Goal: Task Accomplishment & Management: Manage account settings

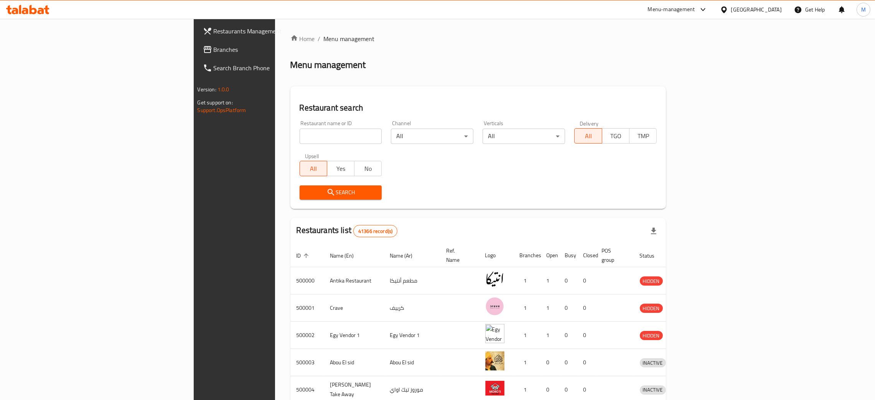
click at [779, 12] on div "Egypt" at bounding box center [756, 9] width 51 height 8
click at [685, 112] on div "Jordan" at bounding box center [723, 113] width 115 height 18
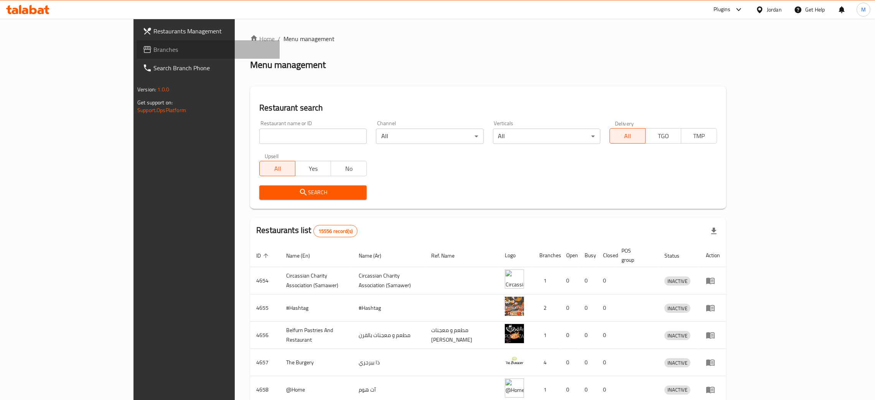
click at [153, 54] on span "Branches" at bounding box center [213, 49] width 120 height 9
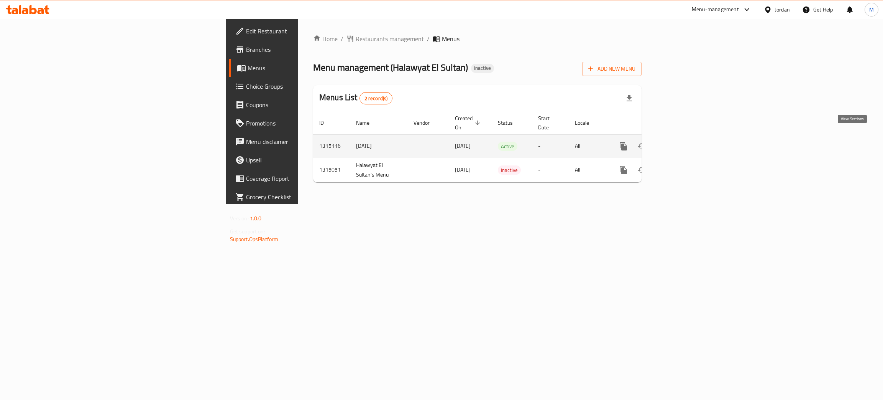
click at [684, 141] on icon "enhanced table" at bounding box center [678, 145] width 9 height 9
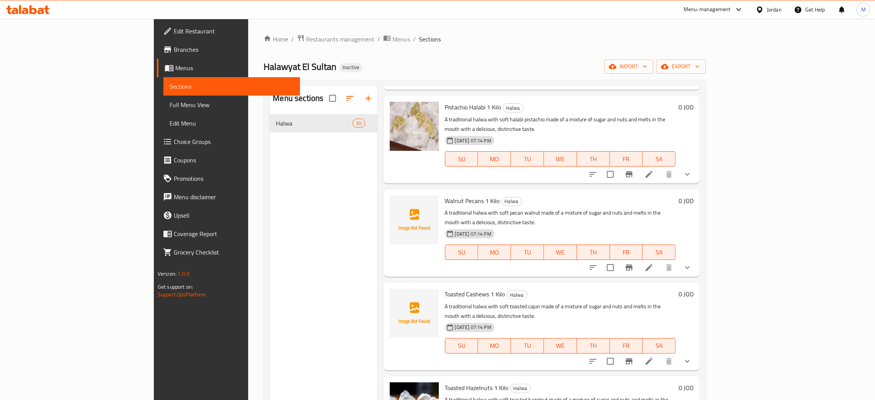
click at [169, 105] on span "Full Menu View" at bounding box center [231, 104] width 124 height 9
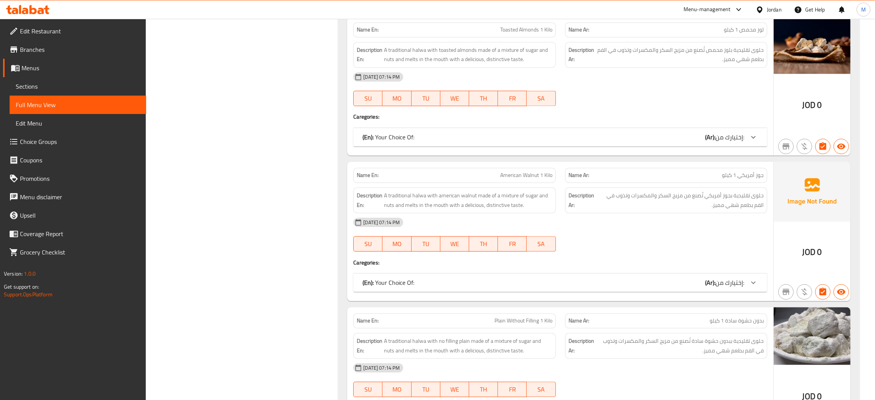
scroll to position [2382, 0]
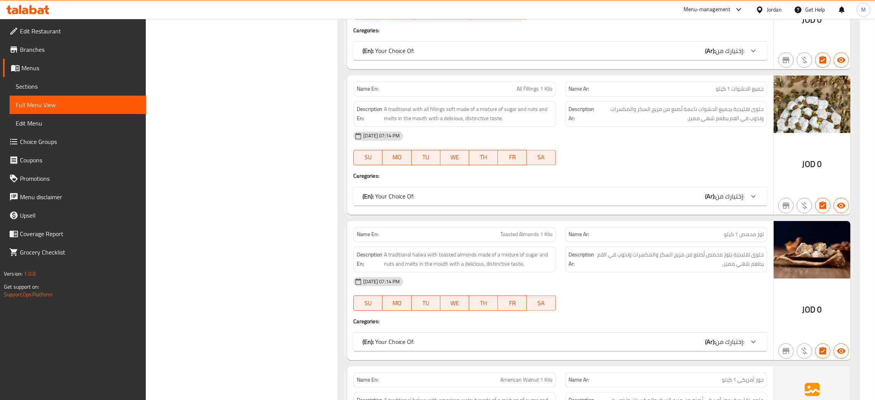
click at [767, 5] on div "Jordan" at bounding box center [773, 9] width 15 height 8
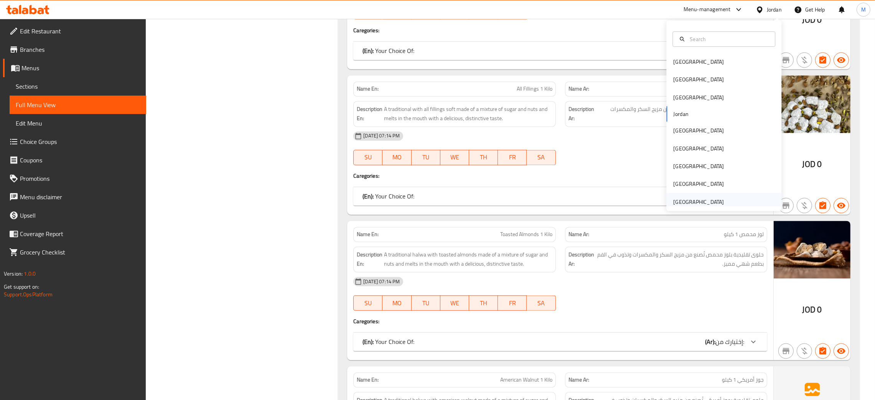
click at [682, 202] on div "[GEOGRAPHIC_DATA]" at bounding box center [698, 201] width 51 height 8
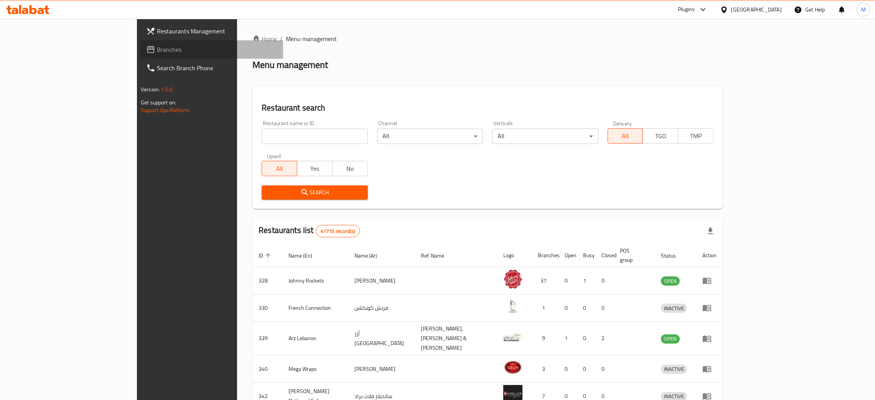
click at [157, 46] on span "Branches" at bounding box center [217, 49] width 120 height 9
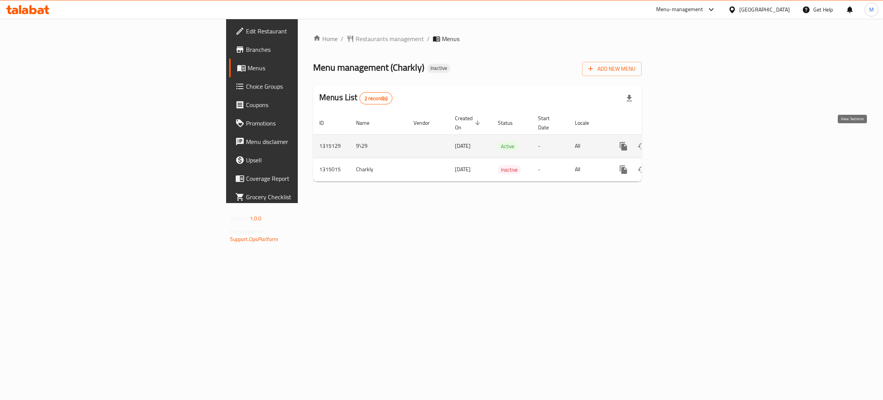
click at [688, 137] on link "enhanced table" at bounding box center [679, 146] width 18 height 18
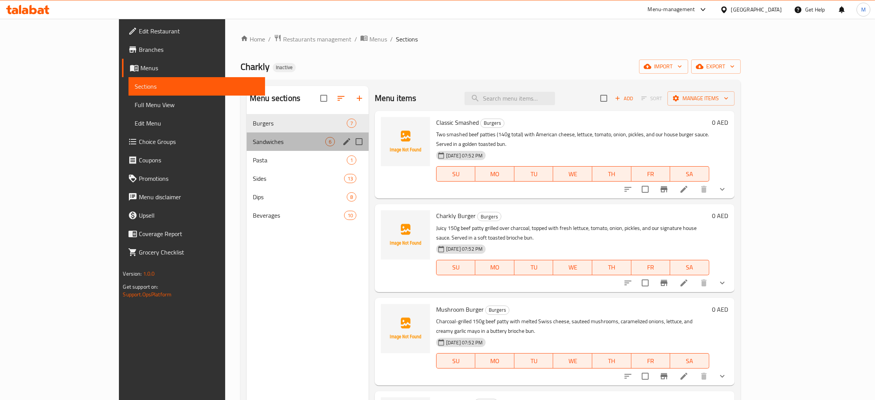
click at [247, 149] on div "Sandwiches 6" at bounding box center [308, 141] width 122 height 18
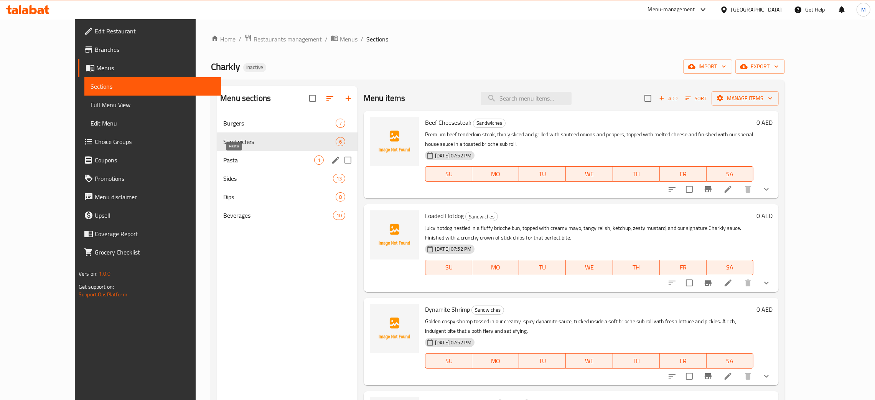
click at [223, 160] on span "Pasta" at bounding box center [268, 159] width 91 height 9
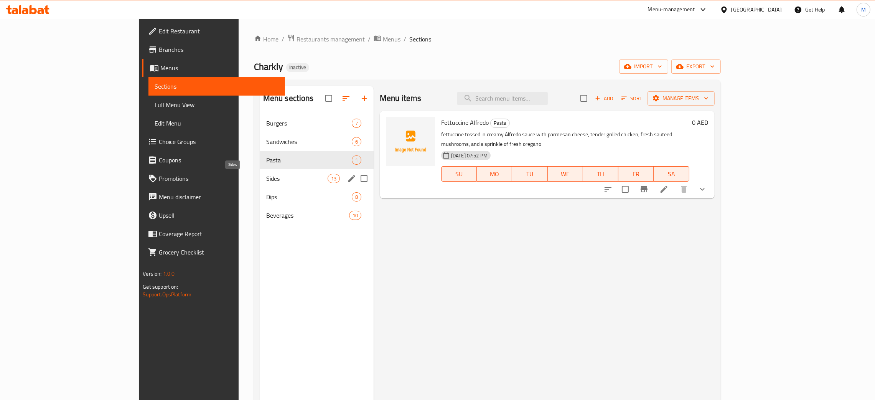
click at [266, 175] on span "Sides" at bounding box center [296, 178] width 61 height 9
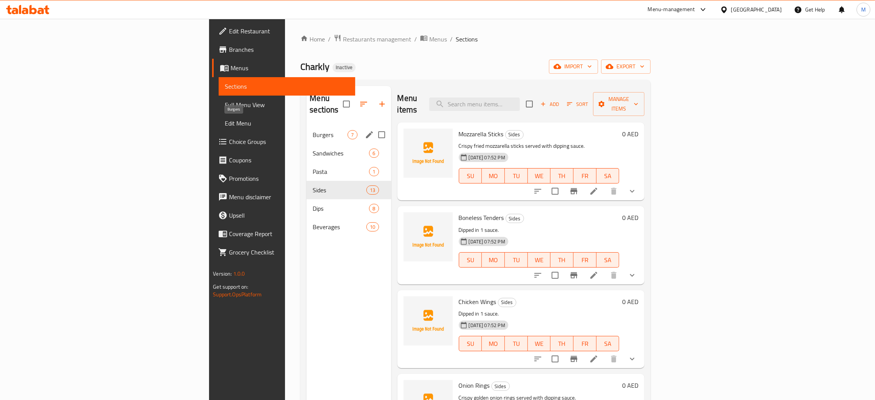
click at [312, 130] on span "Burgers" at bounding box center [329, 134] width 35 height 9
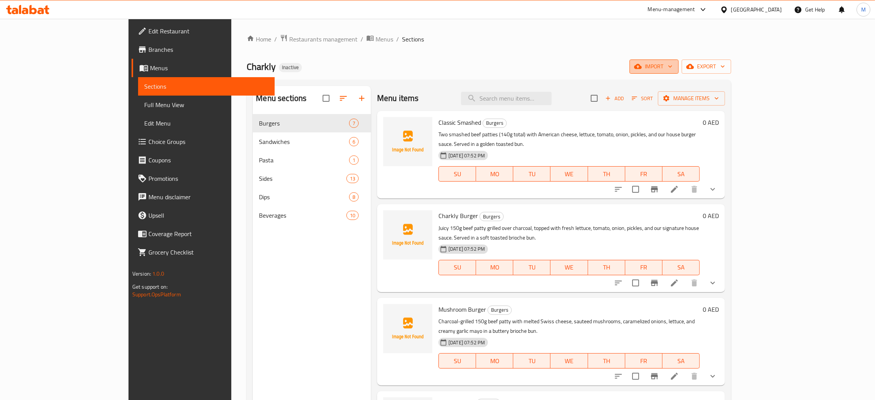
click at [672, 63] on span "import" at bounding box center [653, 67] width 37 height 10
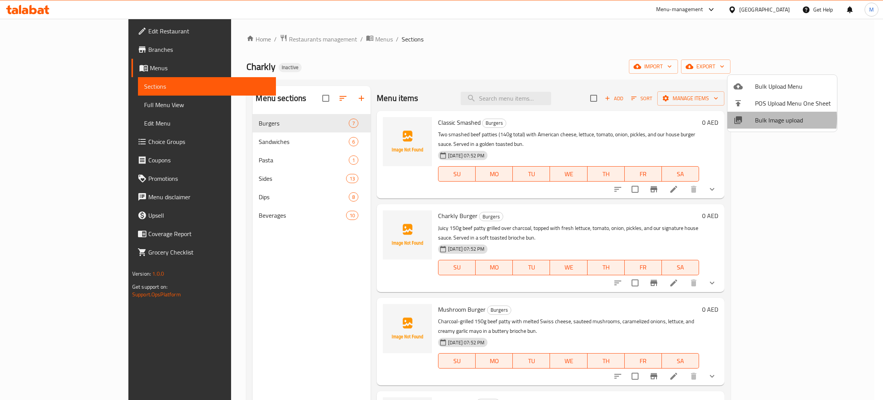
click at [756, 118] on span "Bulk Image upload" at bounding box center [793, 119] width 76 height 9
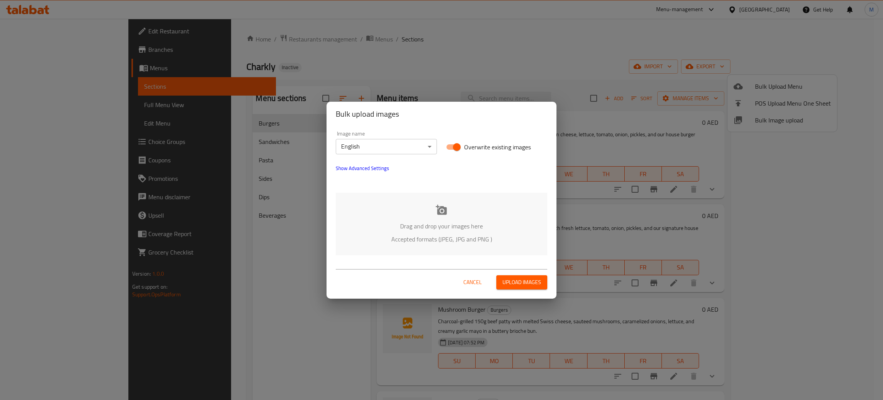
click at [432, 221] on p "Drag and drop your images here" at bounding box center [441, 225] width 189 height 9
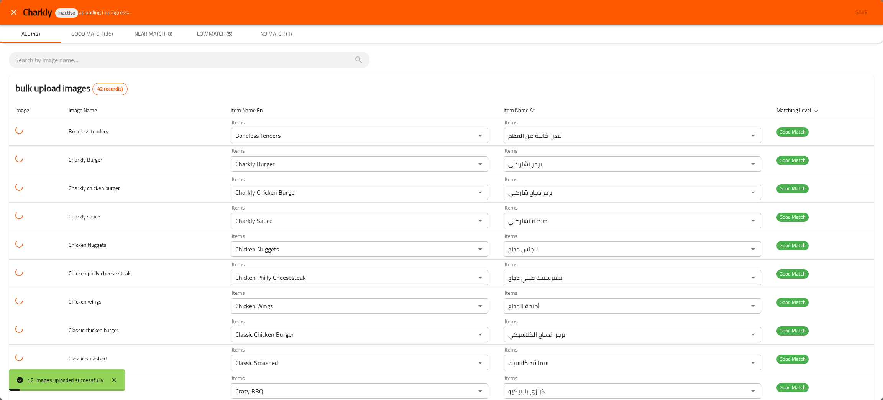
click at [702, 86] on div "bulk upload images 42 record(s)" at bounding box center [441, 88] width 865 height 29
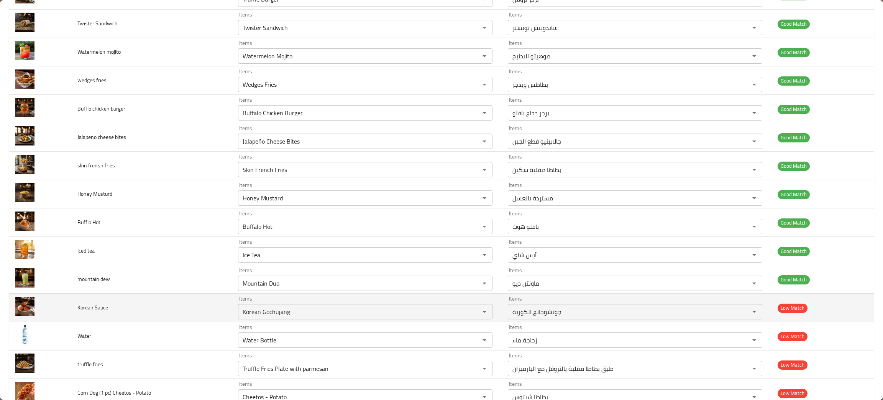
scroll to position [863, 0]
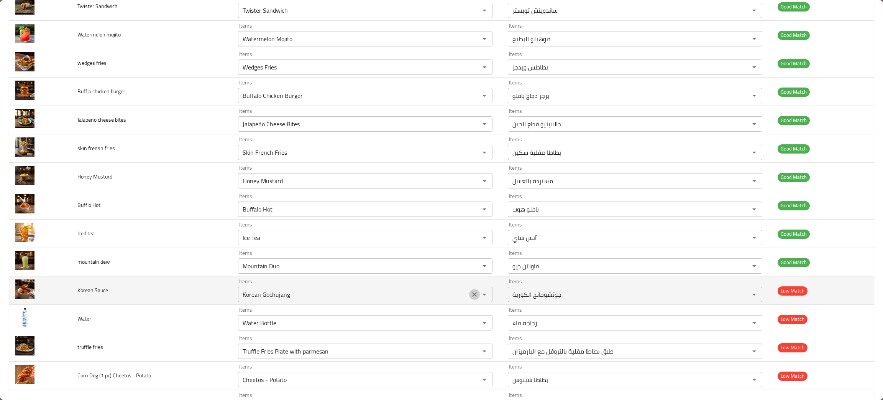
click at [472, 296] on icon "Clear" at bounding box center [474, 294] width 5 height 5
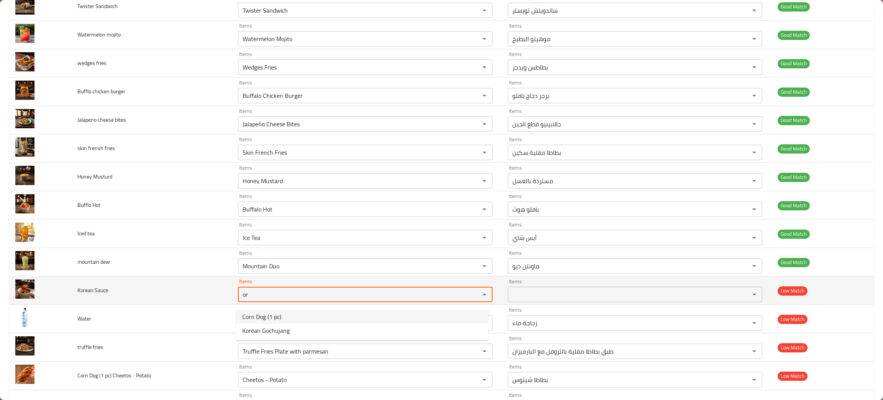
type Sauce "or"
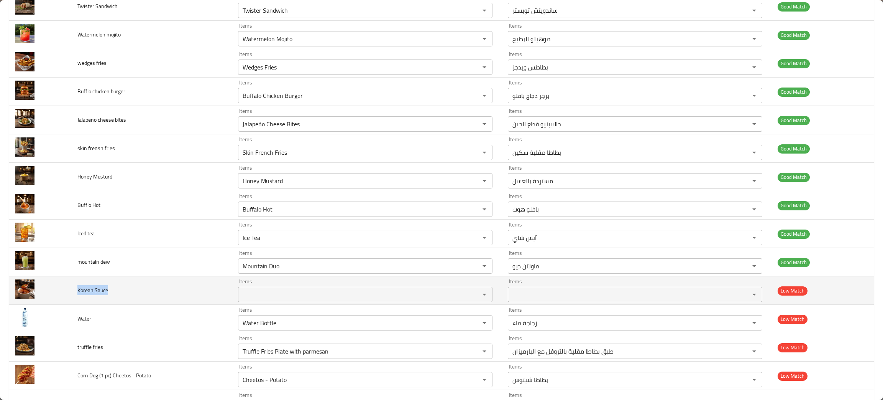
drag, startPoint x: 125, startPoint y: 298, endPoint x: 74, endPoint y: 293, distance: 51.2
click at [74, 293] on td "Korean Sauce" at bounding box center [151, 290] width 161 height 28
copy span "Korean Sauce"
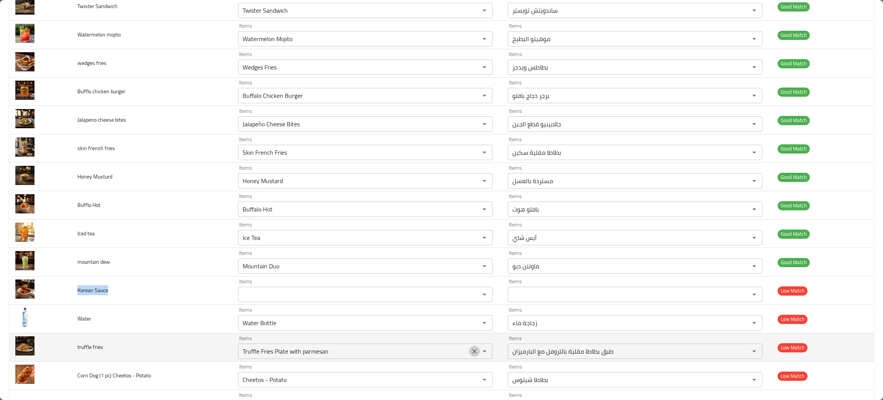
click at [470, 349] on button "Clear" at bounding box center [474, 350] width 11 height 11
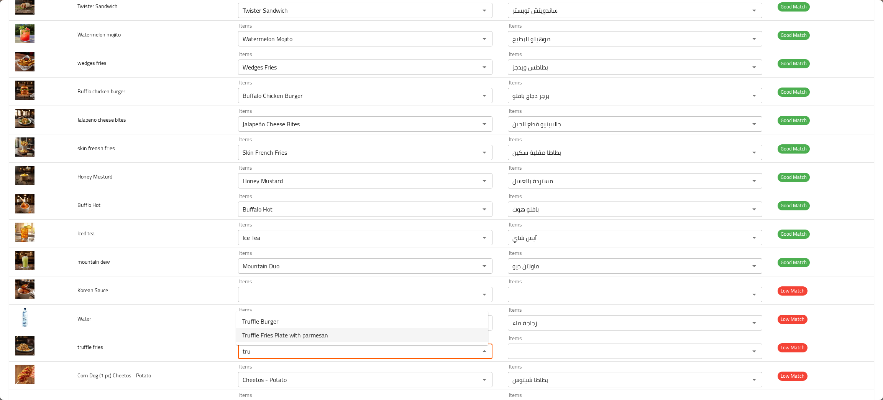
click at [288, 333] on span "Truffle Fries Plate with parmesan" at bounding box center [285, 334] width 86 height 9
type fries "Truffle Fries Plate with parmesan"
type fries-ar "طبق بطاطا مقلية بالتروفل مع البارميزان"
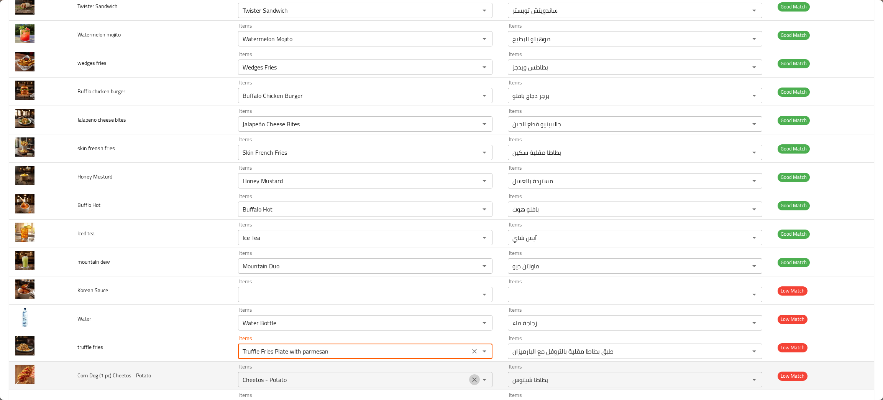
click at [472, 379] on icon "Clear" at bounding box center [475, 379] width 8 height 8
type fries "Truffle Fries Plate with parmesan"
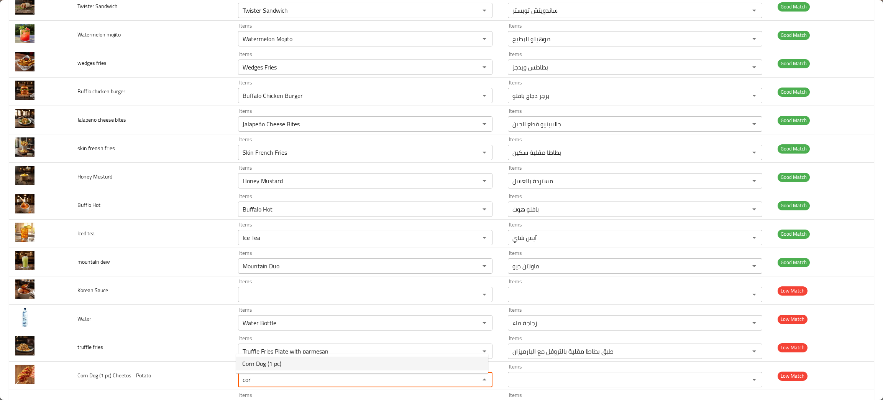
click at [262, 358] on span "Corn Dog (1 pc)" at bounding box center [261, 362] width 39 height 9
type Potato "Corn Dog (1 pc)"
type Potato-ar "كورن دوج (1 قطعة)"
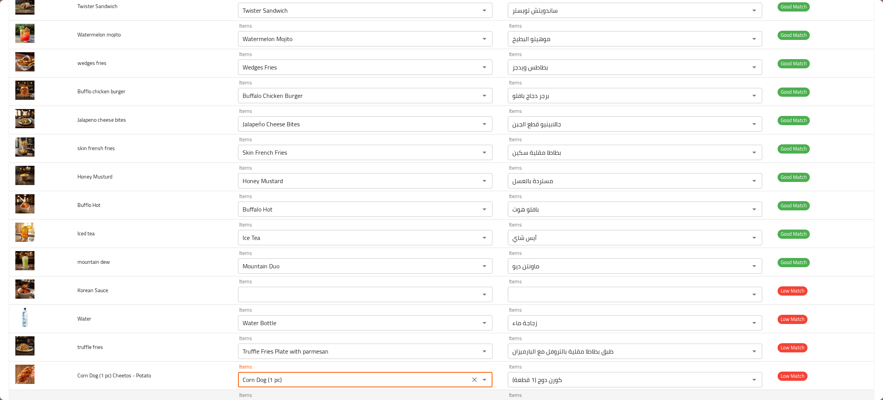
type Potato "Corn Dog (1 pc)"
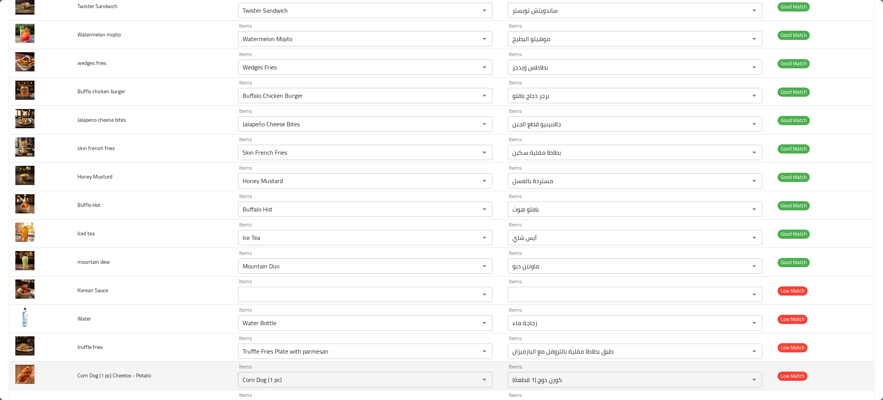
click at [185, 367] on td "Corn Dog (1 pc) Cheetos - Potato" at bounding box center [151, 375] width 161 height 28
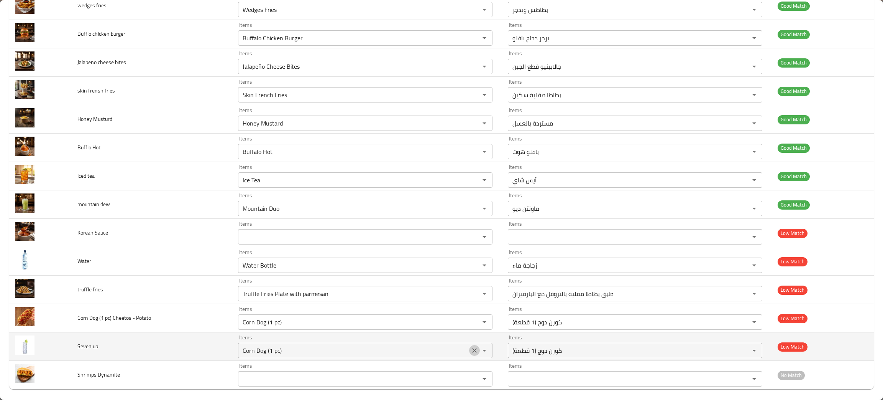
click at [471, 350] on icon "Clear" at bounding box center [475, 350] width 8 height 8
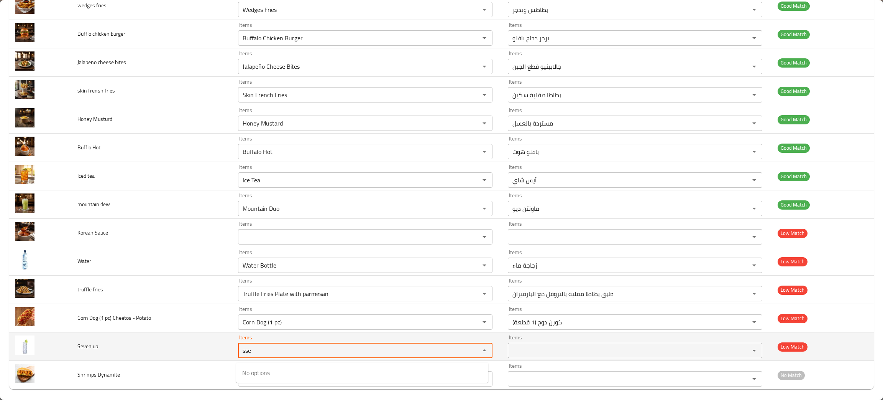
type up "se"
drag, startPoint x: 267, startPoint y: 358, endPoint x: 212, endPoint y: 347, distance: 56.5
click at [212, 347] on tr "Seven up Items se Items Items Items Low Match" at bounding box center [441, 346] width 865 height 28
drag, startPoint x: 265, startPoint y: 351, endPoint x: 227, endPoint y: 345, distance: 38.5
click at [227, 345] on tr "Seven up Items se Items Items Items Low Match" at bounding box center [441, 346] width 865 height 28
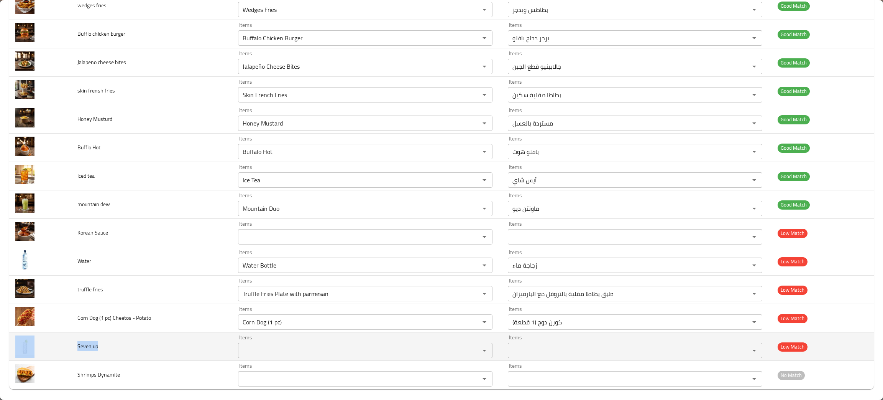
drag, startPoint x: 105, startPoint y: 350, endPoint x: 65, endPoint y: 343, distance: 40.5
click at [65, 343] on tr "Seven up Items Items Items Items Low Match" at bounding box center [441, 346] width 865 height 28
copy tr "Seven up"
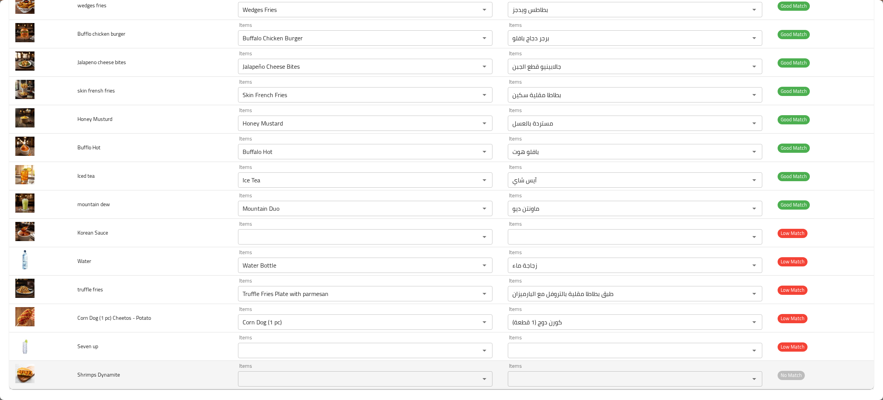
click at [172, 368] on td "Shrimps Dynamite" at bounding box center [151, 374] width 161 height 28
click at [294, 384] on Dynamite "Items" at bounding box center [353, 378] width 227 height 11
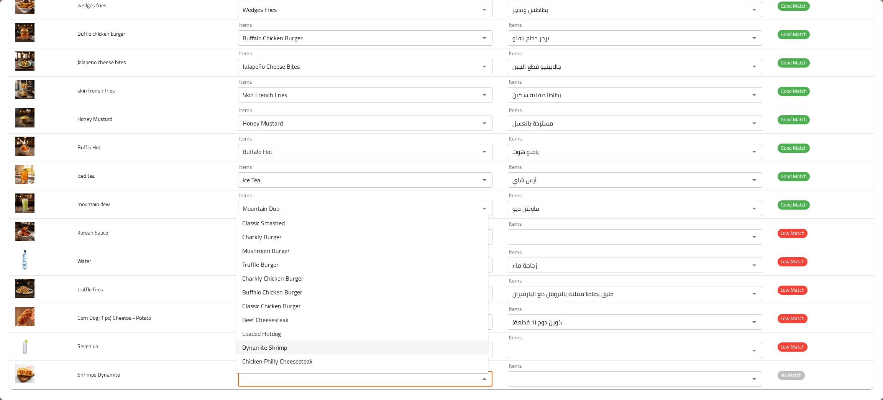
click at [275, 345] on span "Dynamite Shrimp" at bounding box center [264, 346] width 45 height 9
type Dynamite "Dynamite Shrimp"
type Dynamite-ar "روبيان ديناميت"
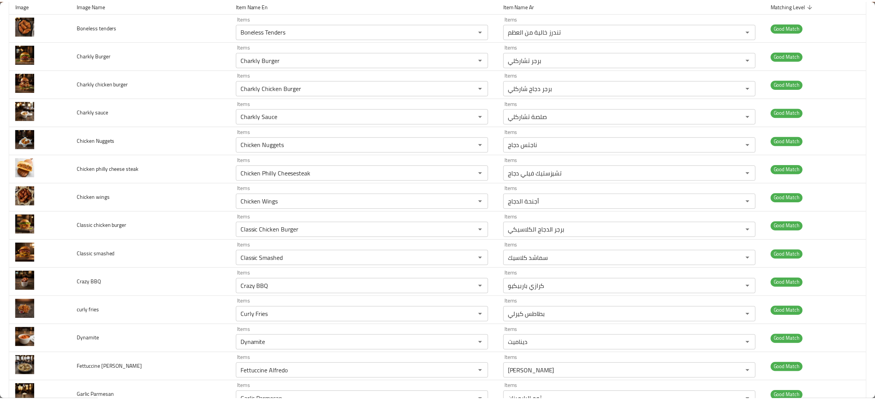
scroll to position [0, 0]
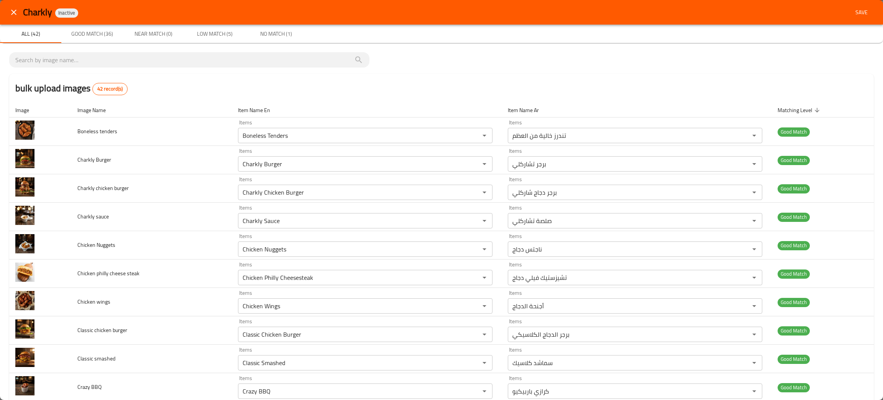
click at [853, 8] on span "Save" at bounding box center [862, 13] width 18 height 10
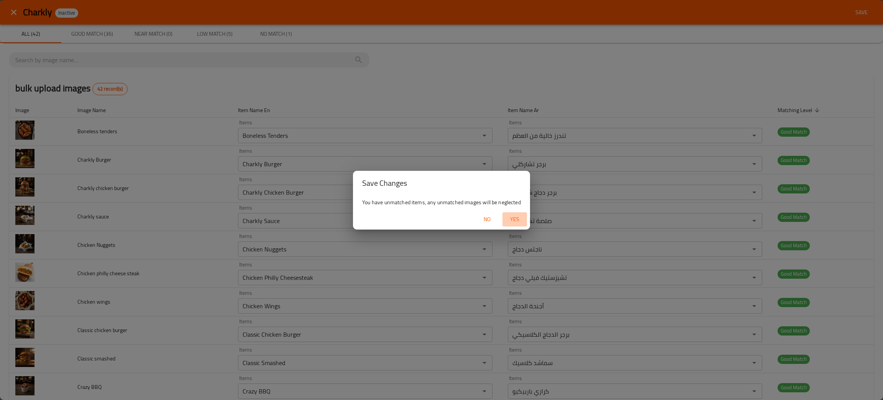
click at [516, 216] on span "Yes" at bounding box center [515, 219] width 18 height 10
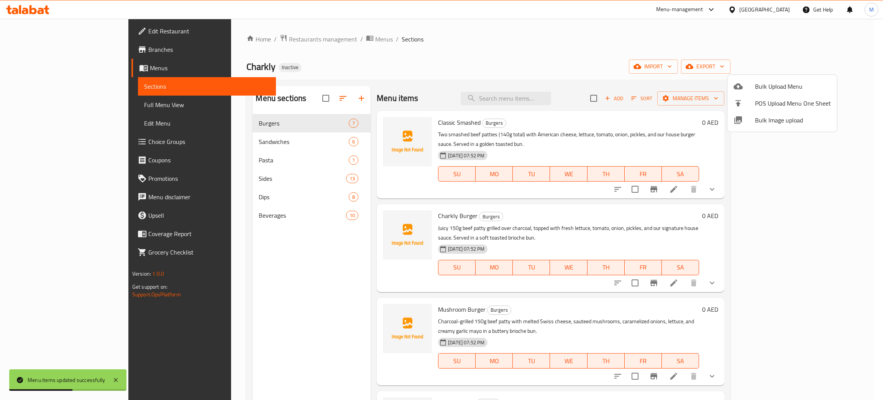
click at [464, 45] on div at bounding box center [441, 200] width 883 height 400
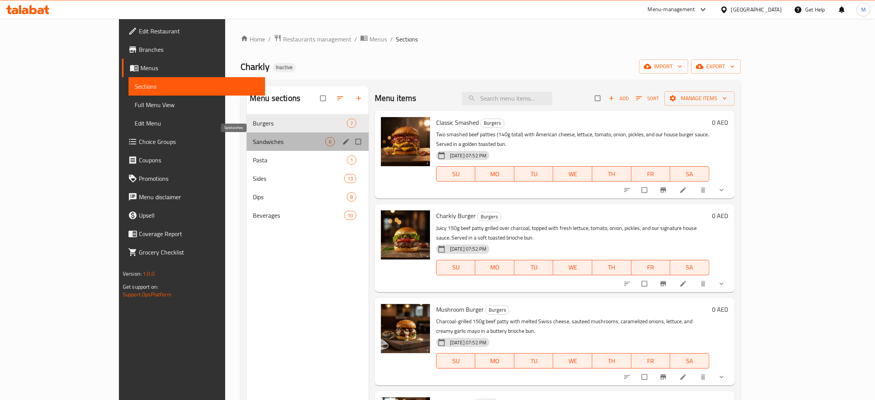
click at [253, 141] on span "Sandwiches" at bounding box center [289, 141] width 72 height 9
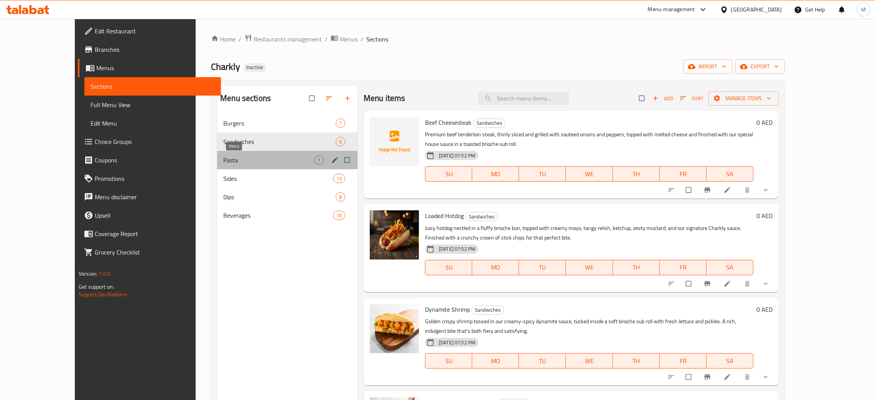
click at [223, 159] on span "Pasta" at bounding box center [268, 159] width 91 height 9
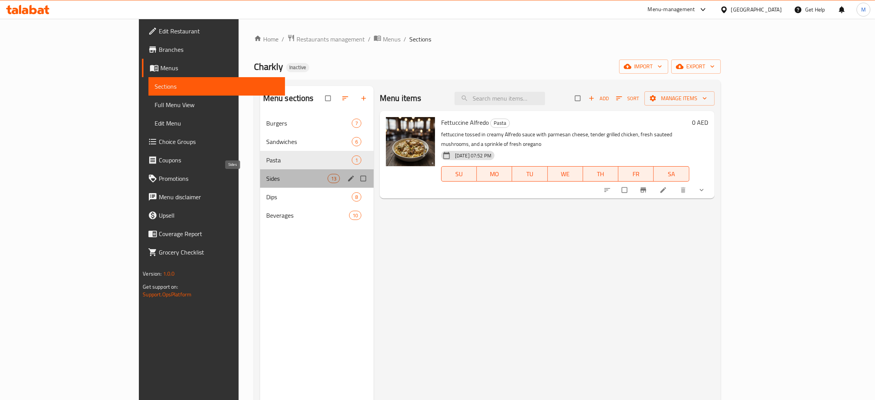
click at [266, 176] on span "Sides" at bounding box center [296, 178] width 61 height 9
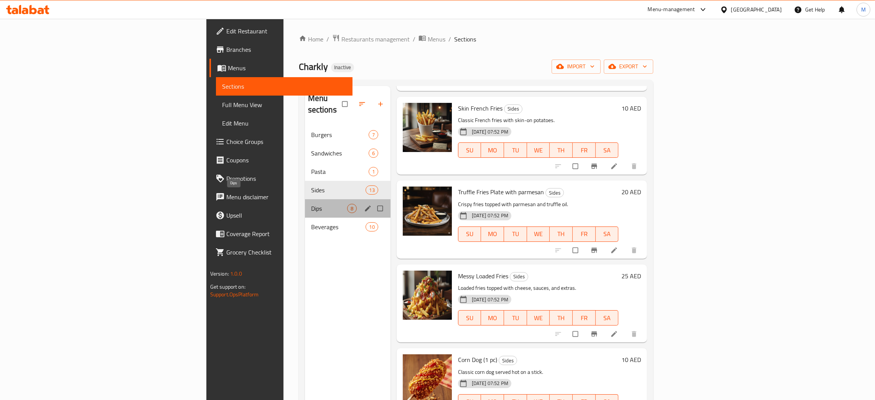
click at [311, 204] on span "Dips" at bounding box center [329, 208] width 36 height 9
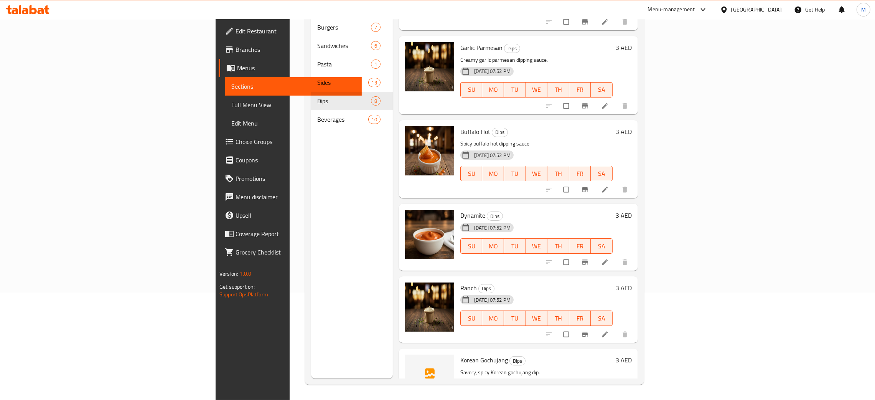
scroll to position [266, 0]
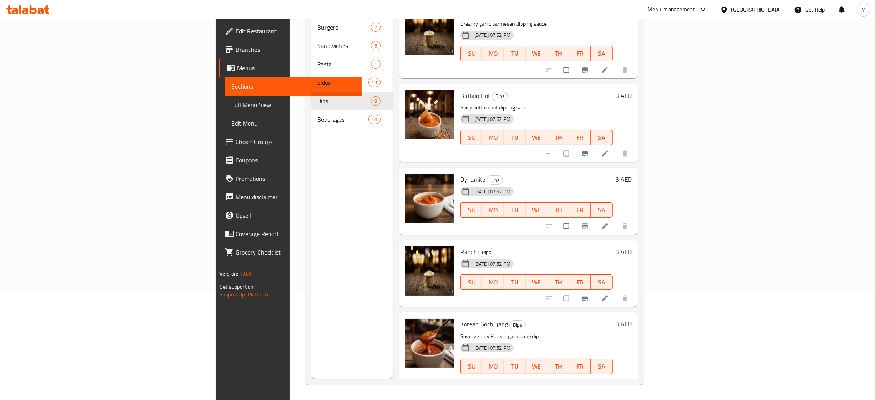
click at [311, 250] on div "Menu sections Burgers 7 Sandwiches 6 Pasta 1 Sides 13 Dips 8 Beverages 10" at bounding box center [352, 179] width 82 height 400
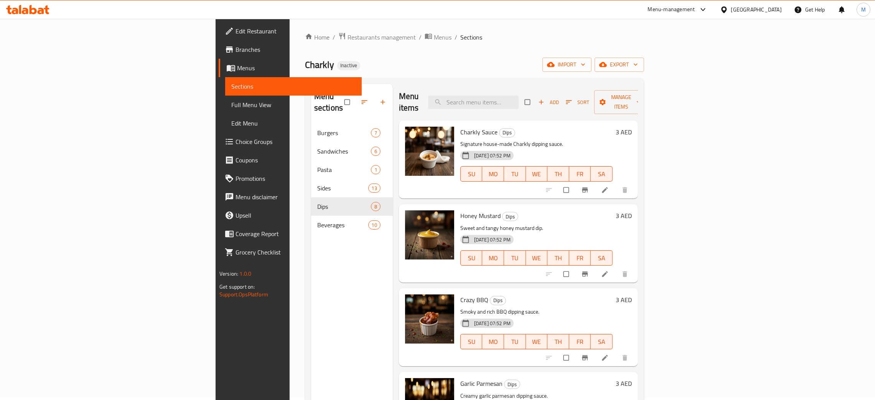
scroll to position [0, 0]
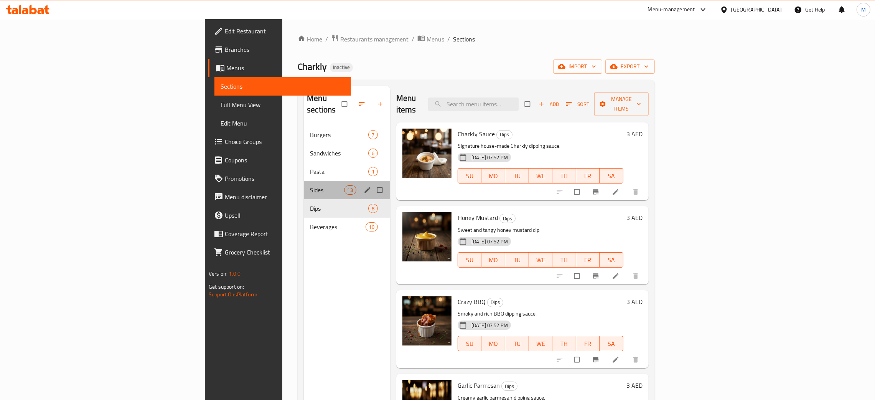
click at [304, 181] on div "Sides 13" at bounding box center [347, 190] width 86 height 18
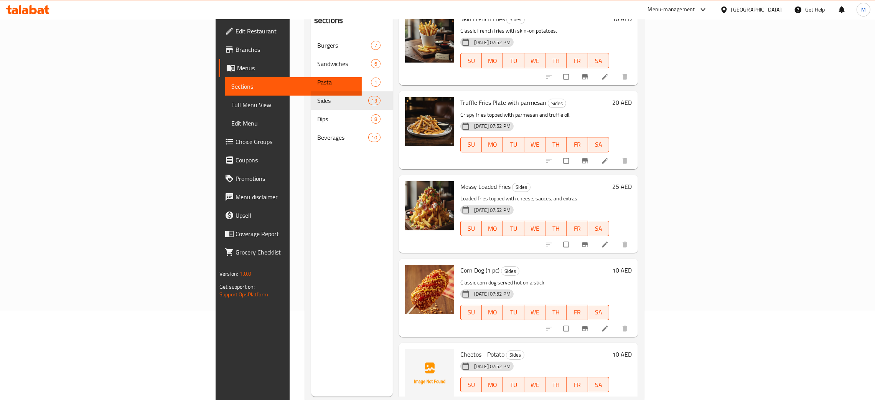
scroll to position [108, 0]
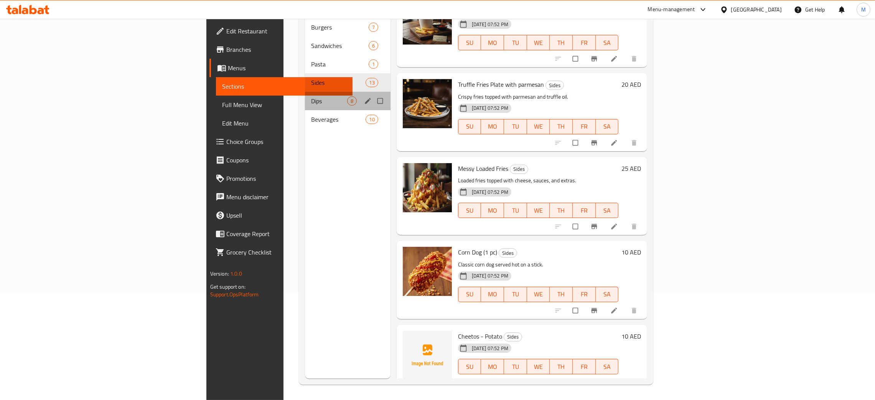
click at [305, 97] on div "Dips 8" at bounding box center [347, 101] width 85 height 18
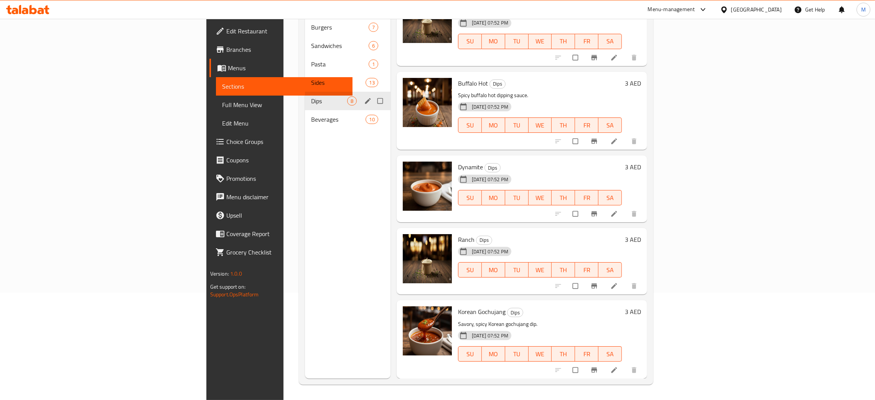
scroll to position [266, 0]
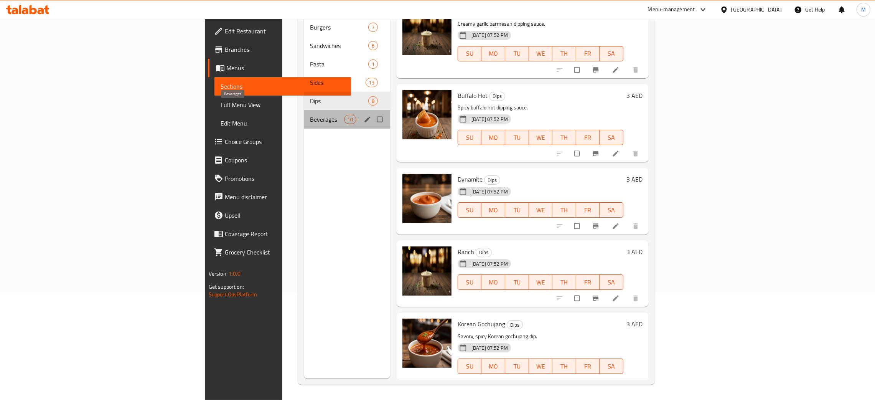
click at [310, 115] on span "Beverages" at bounding box center [327, 119] width 34 height 9
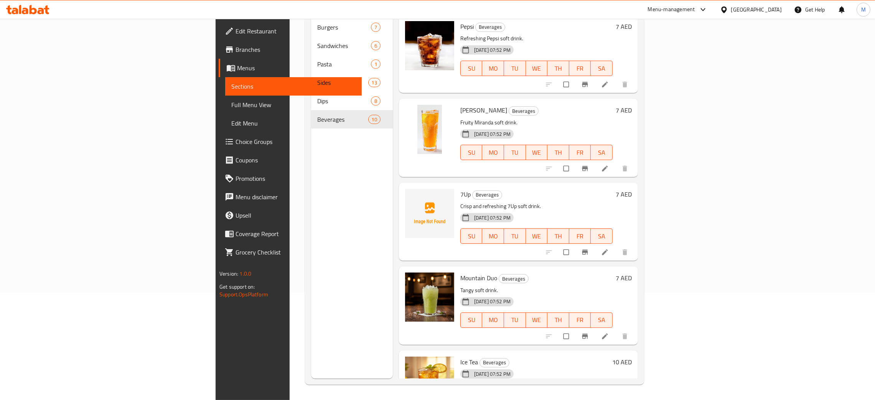
click at [311, 284] on div "Menu sections Burgers 7 Sandwiches 6 Pasta 1 Sides 13 Dips 8 Beverages 10" at bounding box center [352, 179] width 82 height 400
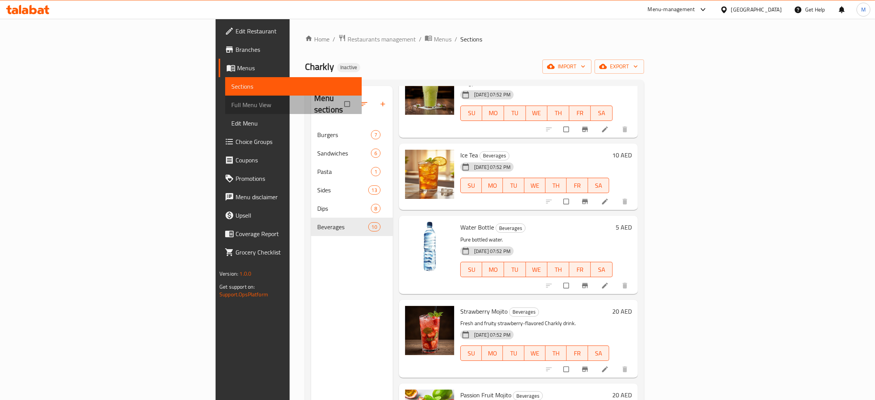
click at [231, 105] on span "Full Menu View" at bounding box center [293, 104] width 124 height 9
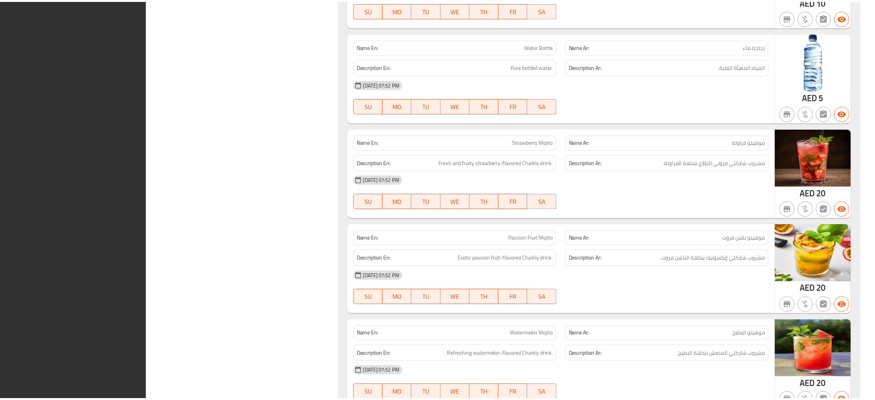
scroll to position [5292, 0]
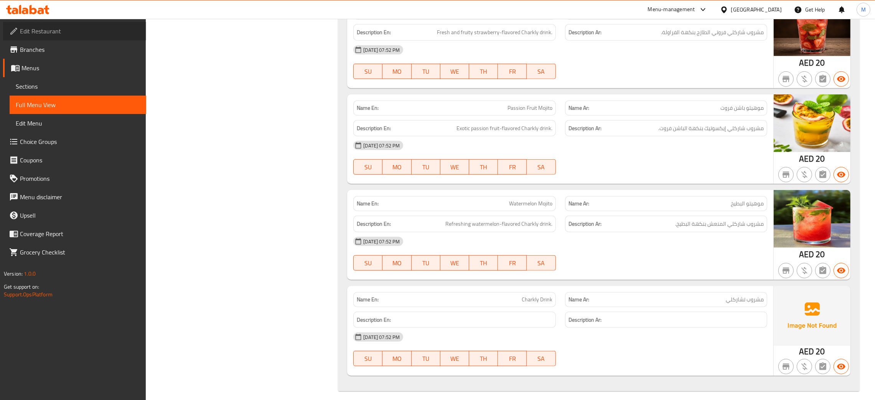
click at [27, 32] on span "Edit Restaurant" at bounding box center [80, 30] width 120 height 9
